Goal: Information Seeking & Learning: Learn about a topic

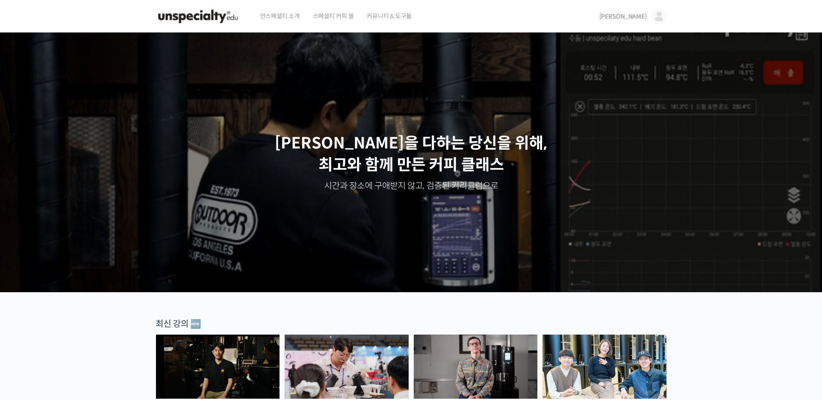
click at [638, 16] on span "[PERSON_NAME]" at bounding box center [623, 17] width 48 height 8
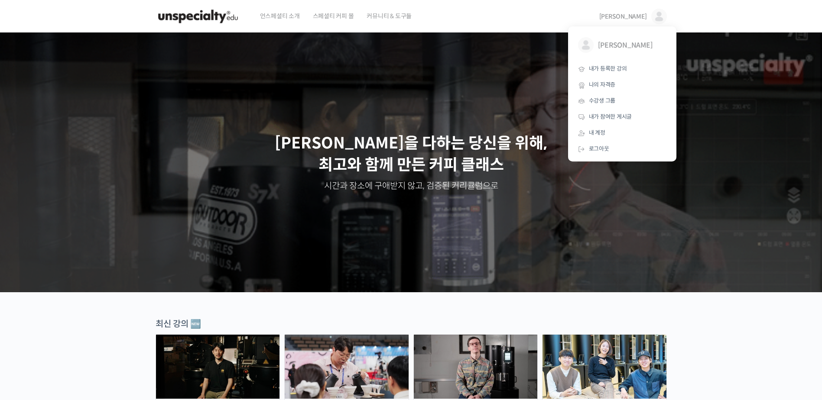
click at [638, 16] on span "[PERSON_NAME]" at bounding box center [623, 17] width 48 height 8
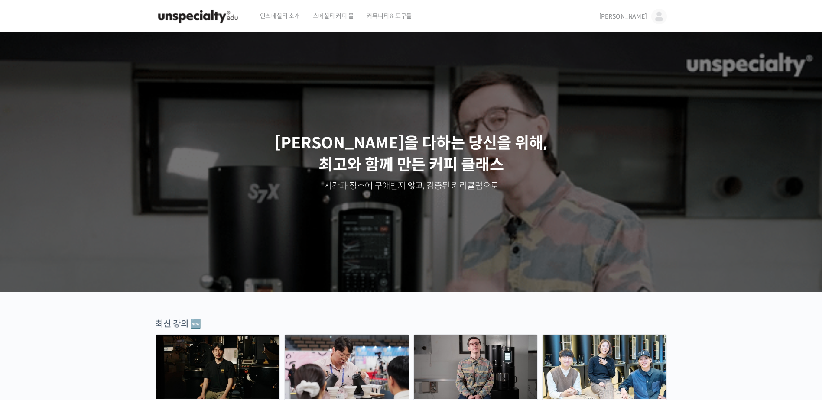
click at [641, 14] on span "[PERSON_NAME]" at bounding box center [623, 17] width 48 height 8
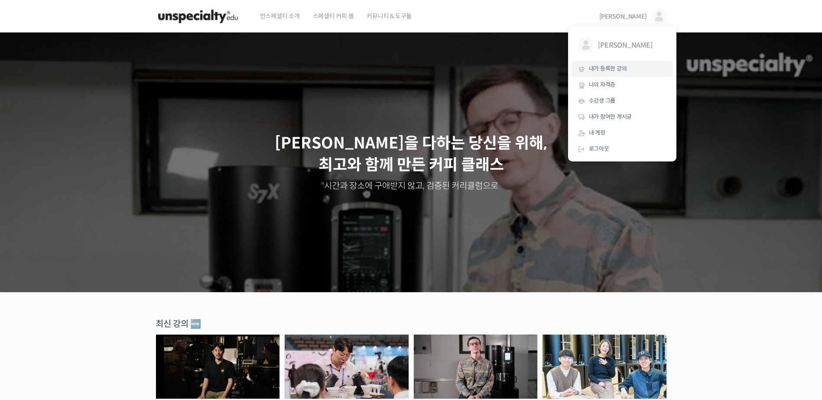
click at [619, 68] on span "내가 등록한 강의" at bounding box center [608, 68] width 38 height 7
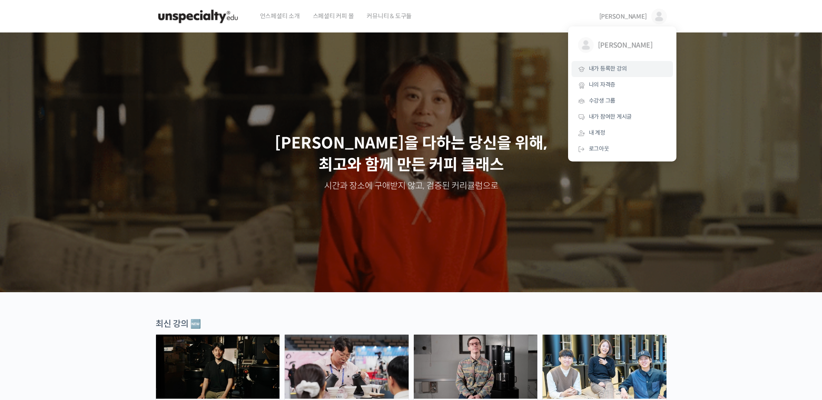
click at [609, 72] on span "내가 등록한 강의" at bounding box center [608, 68] width 38 height 7
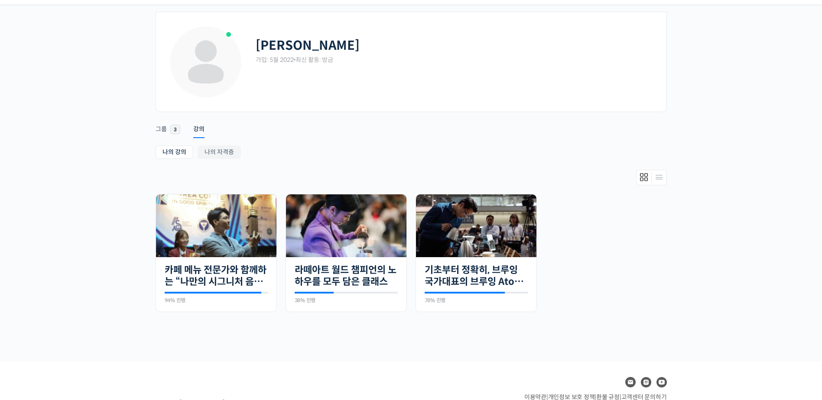
scroll to position [43, 0]
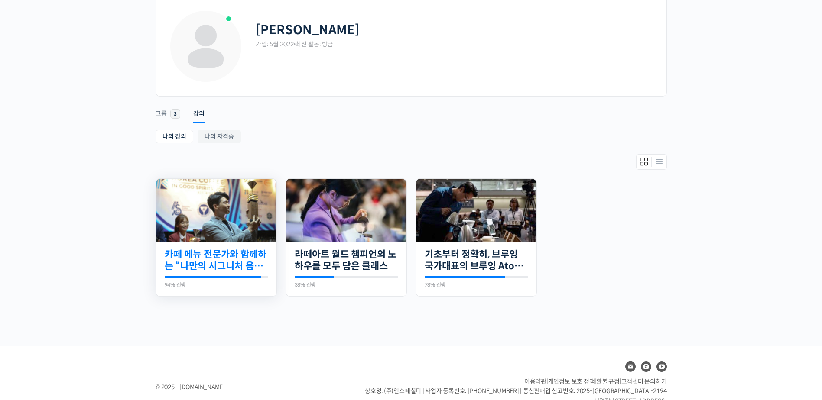
click at [238, 260] on link "카페 메뉴 전문가와 함께하는 “나만의 시그니처 음료” 만들기" at bounding box center [216, 261] width 103 height 24
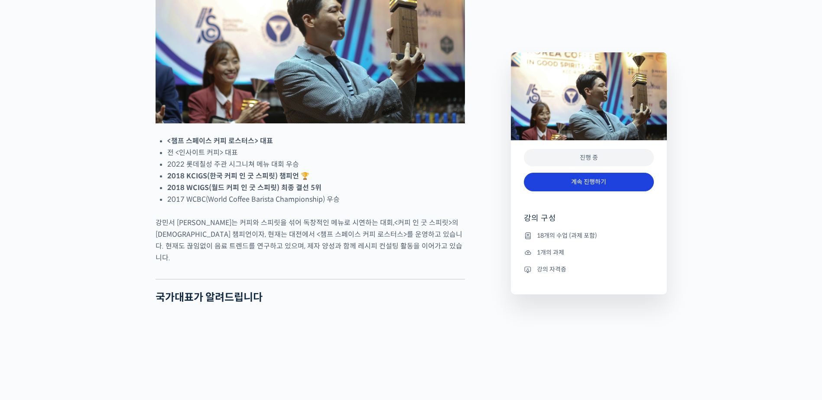
scroll to position [520, 0]
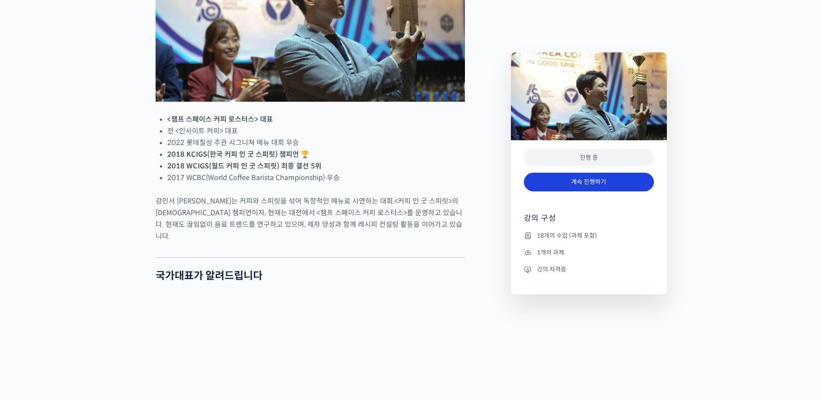
click at [613, 182] on link "계속 진행하기" at bounding box center [589, 182] width 130 height 19
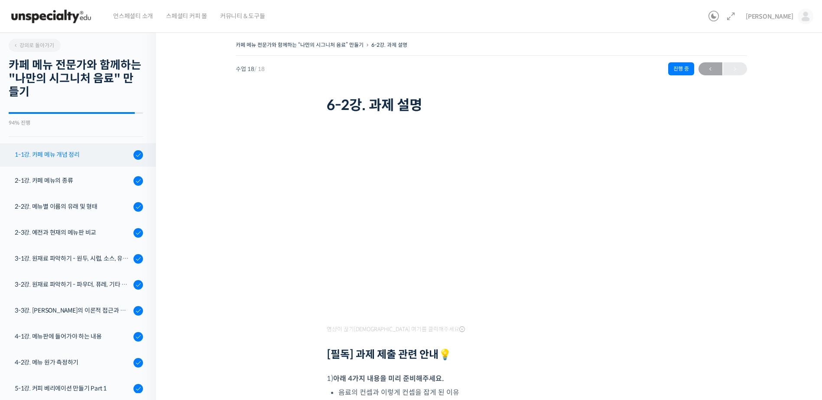
click at [71, 157] on div "1-1강. 카페 메뉴 개념 정리" at bounding box center [73, 155] width 116 height 10
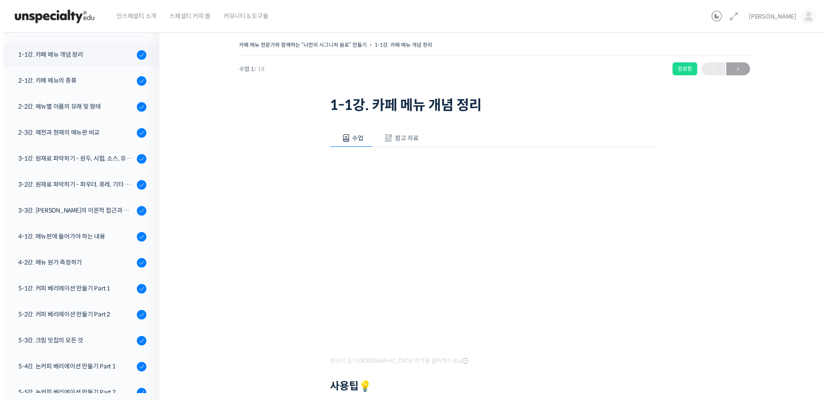
scroll to position [110, 0]
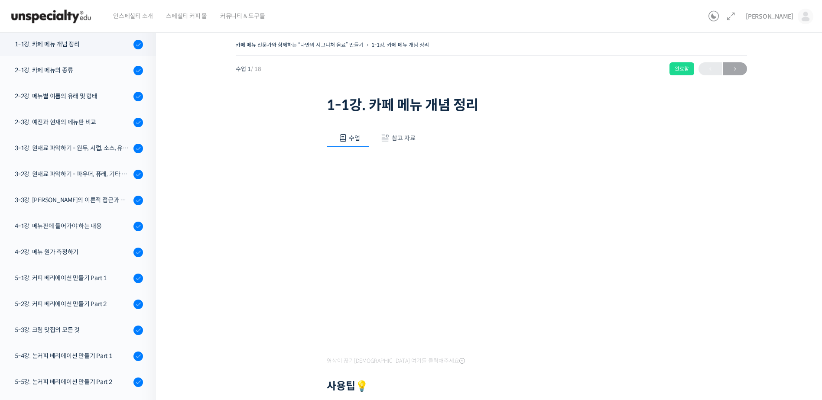
click at [404, 139] on span "참고 자료" at bounding box center [404, 138] width 24 height 8
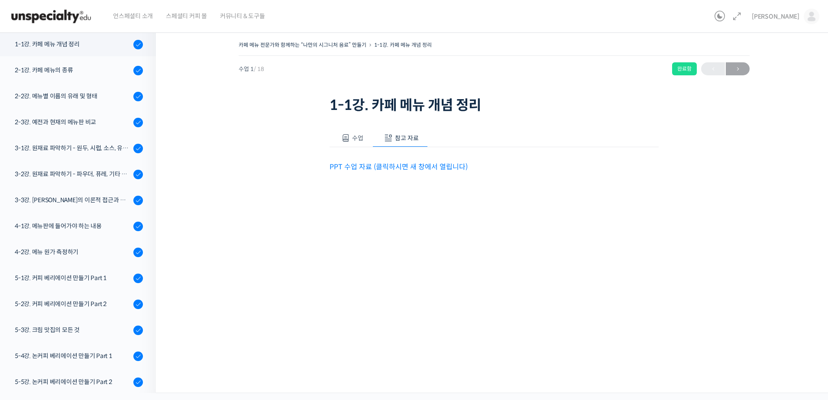
click at [414, 170] on link "PPT 수업 자료 (클릭하시면 새 창에서 열립니다)" at bounding box center [399, 166] width 138 height 9
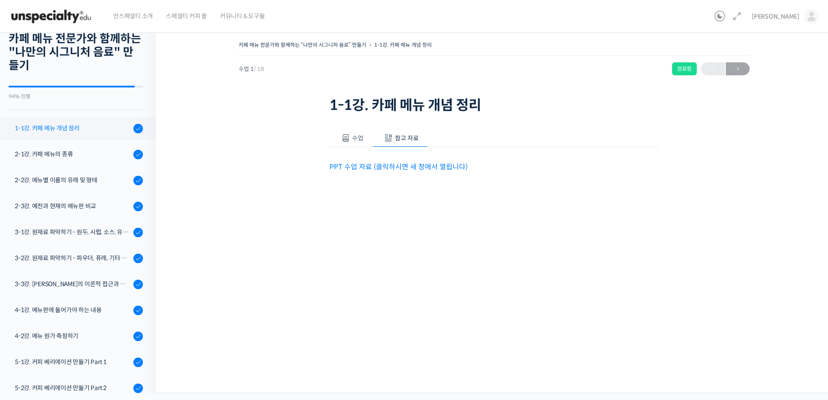
scroll to position [24, 0]
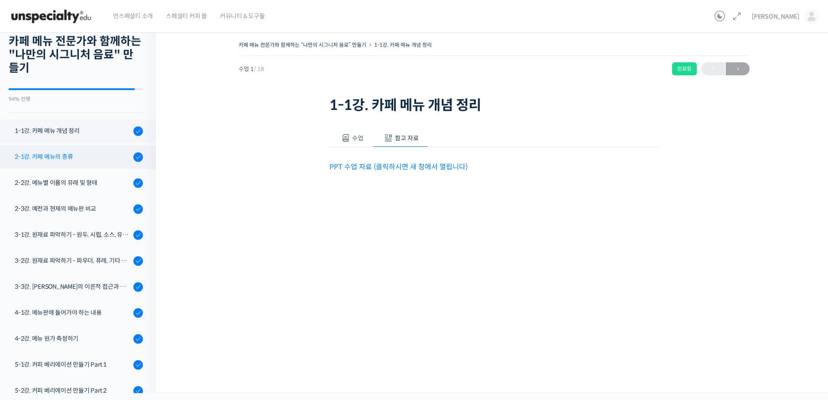
click at [80, 159] on div "2-1강. 카페 메뉴의 종류" at bounding box center [73, 157] width 116 height 10
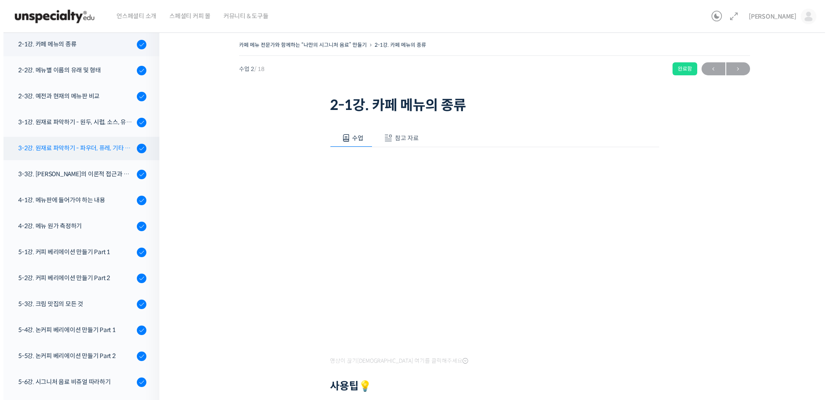
scroll to position [136, 0]
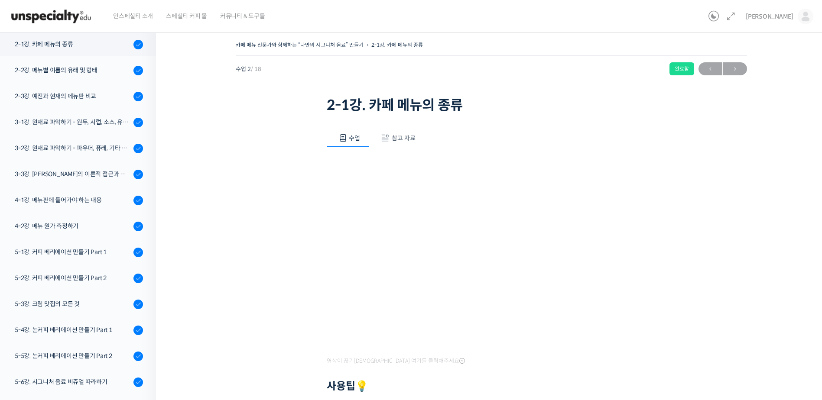
click at [415, 135] on button "참고 자료" at bounding box center [396, 138] width 55 height 18
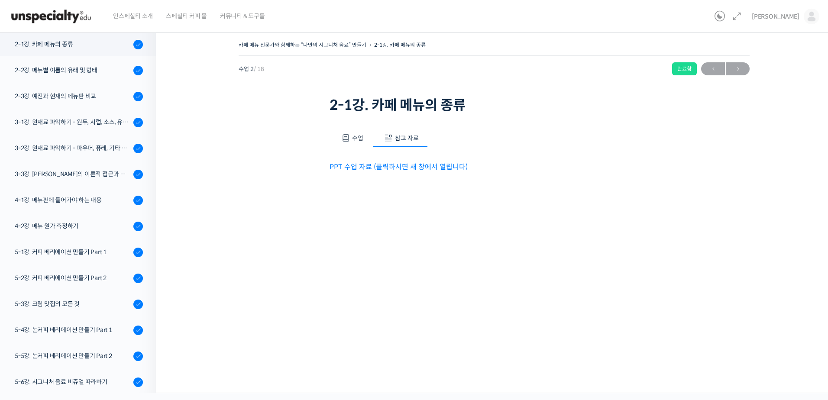
click at [408, 165] on link "PPT 수업 자료 (클릭하시면 새 창에서 열립니다)" at bounding box center [399, 166] width 138 height 9
click at [91, 97] on div "2-3강. 예전과 현재의 메뉴판 비교" at bounding box center [73, 96] width 116 height 10
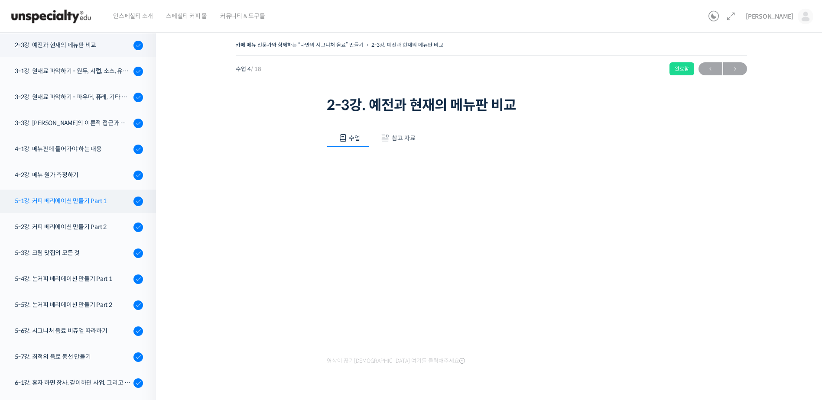
scroll to position [188, 0]
click at [71, 43] on div "2-3강. 예전과 현재의 메뉴판 비교" at bounding box center [73, 44] width 116 height 10
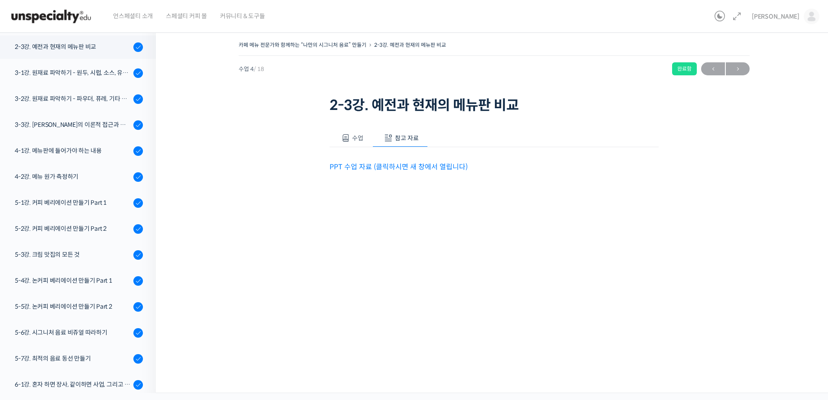
scroll to position [188, 0]
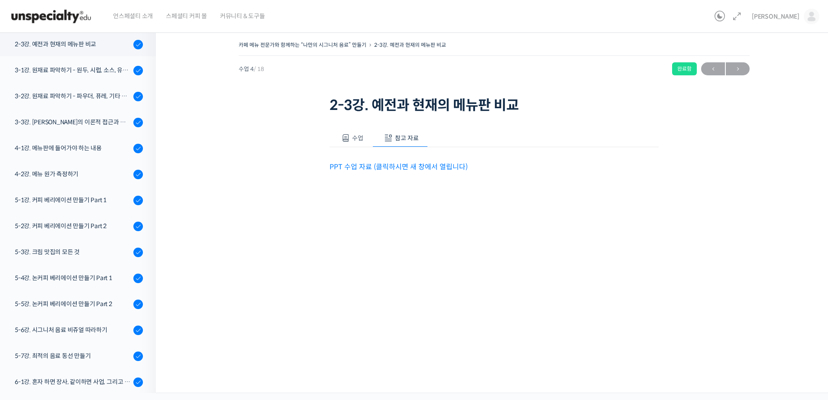
click at [400, 166] on link "PPT 수업 자료 (클릭하시면 새 창에서 열립니다)" at bounding box center [399, 166] width 138 height 9
click at [377, 164] on link "PPT 수업 자료 (클릭하시면 새 창에서 열립니다)" at bounding box center [399, 166] width 138 height 9
click at [73, 128] on link "3-3강. [PERSON_NAME]의 이론적 접근과 재료 찾기" at bounding box center [76, 122] width 160 height 23
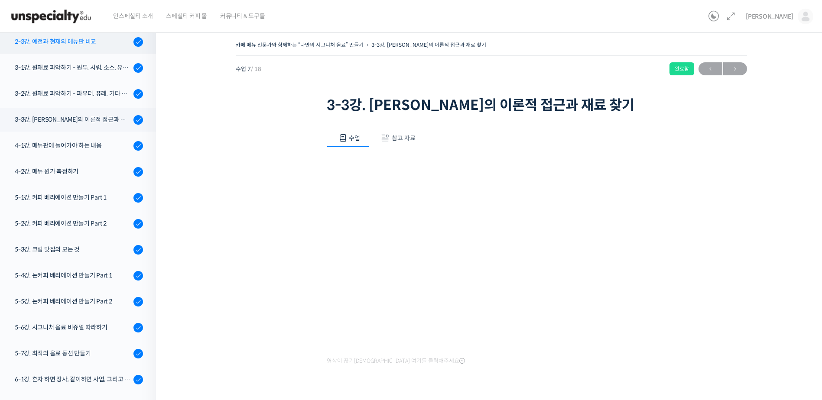
scroll to position [91, 0]
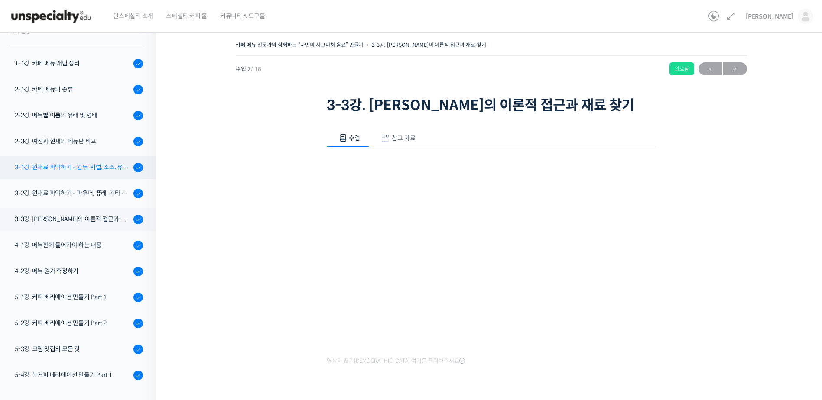
click at [80, 162] on div "3-1강. 원재료 파악하기 - 원두, 시럽, 소스, 유제품" at bounding box center [73, 167] width 116 height 10
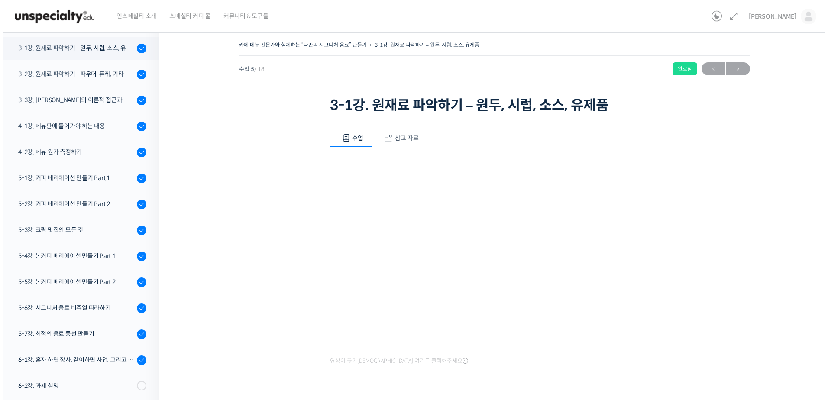
scroll to position [214, 0]
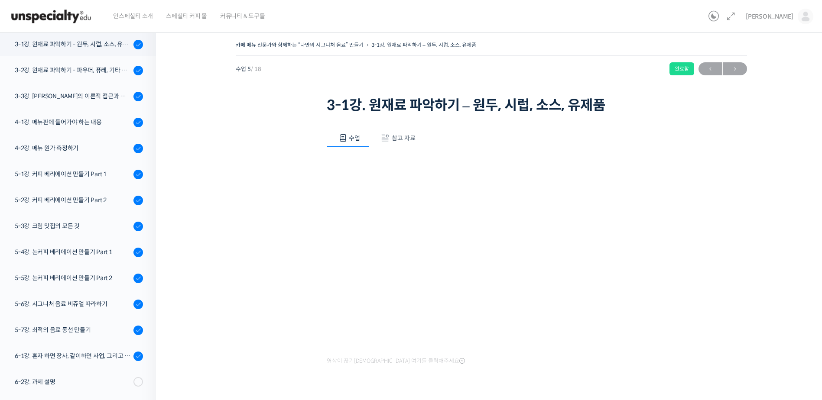
click at [408, 131] on button "참고 자료" at bounding box center [396, 138] width 55 height 18
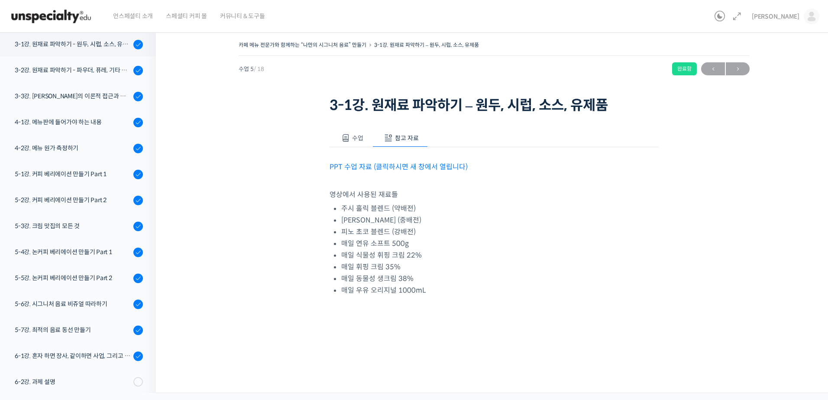
click at [402, 168] on link "PPT 수업 자료 (클릭하시면 새 창에서 열립니다)" at bounding box center [399, 166] width 138 height 9
click at [84, 169] on link "5-1강. 커피 베리에이션 만들기 Part 1" at bounding box center [76, 174] width 160 height 23
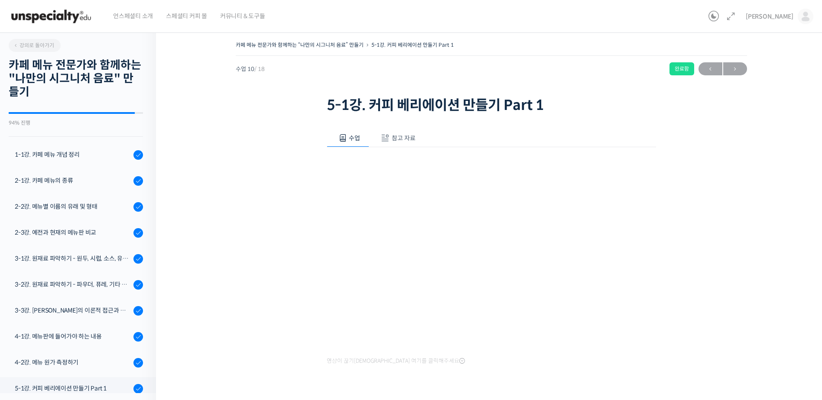
scroll to position [221, 0]
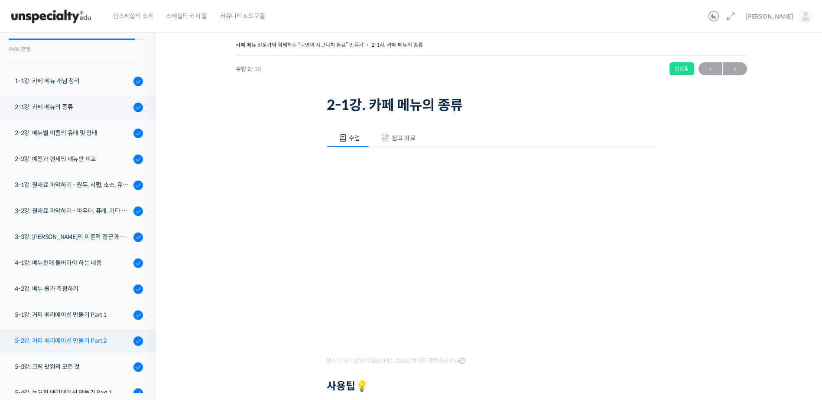
scroll to position [93, 0]
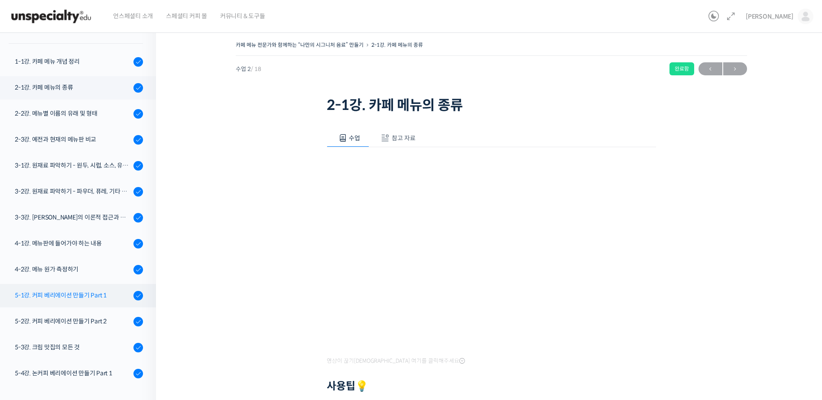
click at [95, 298] on div "5-1강. 커피 베리에이션 만들기 Part 1" at bounding box center [73, 296] width 116 height 10
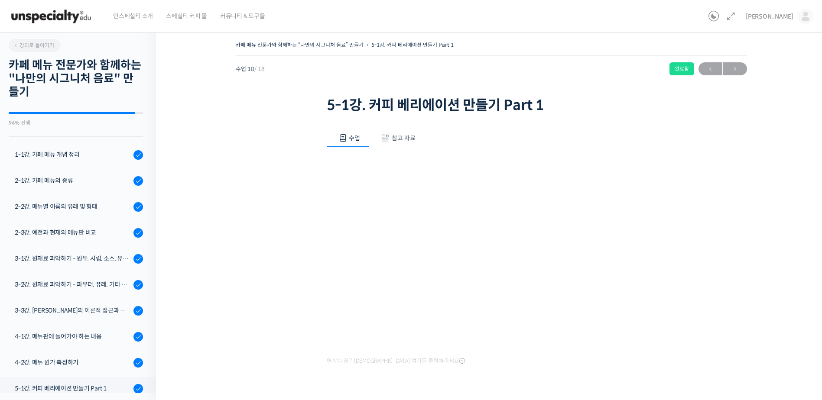
scroll to position [221, 0]
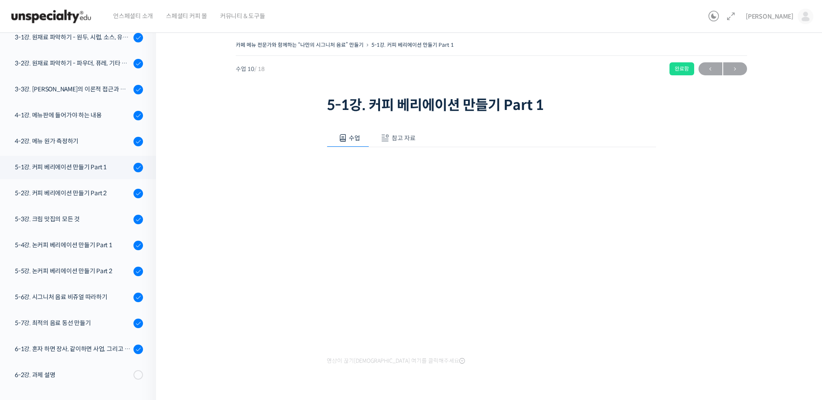
click at [411, 139] on span "참고 자료" at bounding box center [404, 138] width 24 height 8
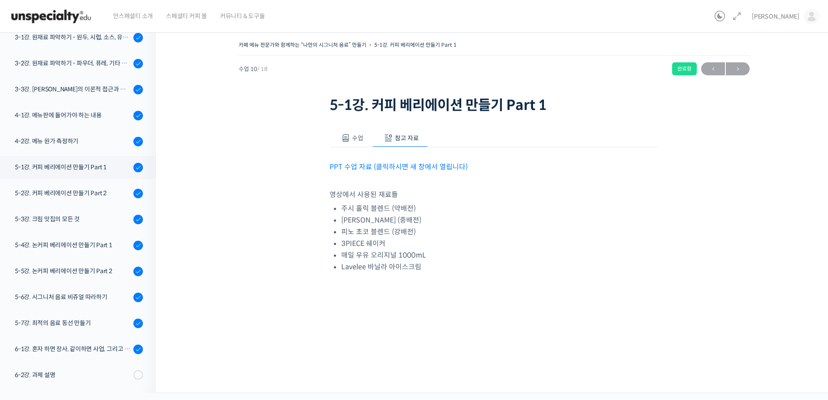
click at [414, 169] on link "PPT 수업 자료 (클릭하시면 새 창에서 열립니다)" at bounding box center [399, 166] width 138 height 9
